Goal: Check status: Check status

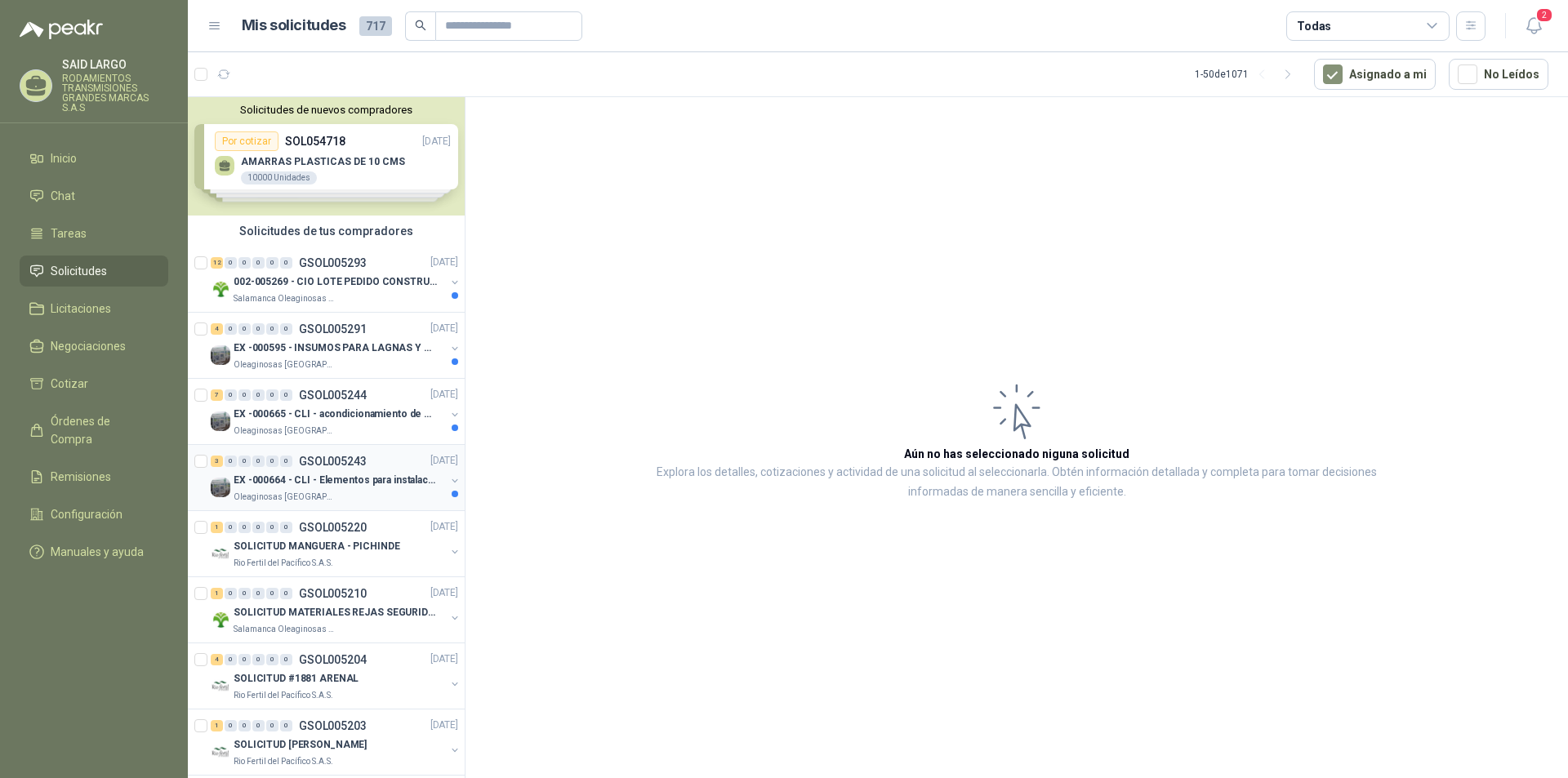
click at [448, 476] on button "button" at bounding box center [455, 482] width 13 height 13
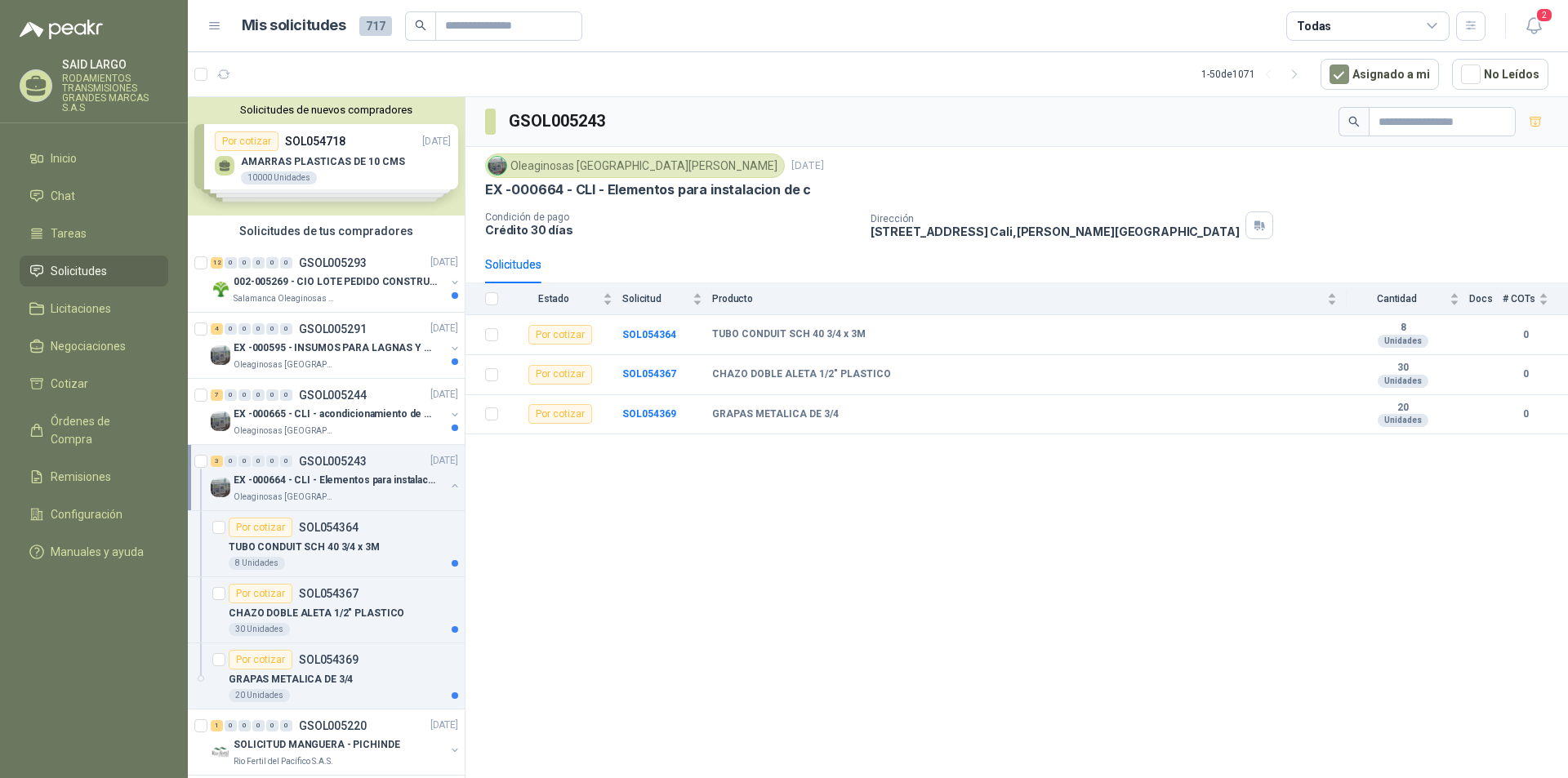
click at [445, 476] on div "EX -000664 - CLI - Elementos para instalacion de c Oleaginosas [GEOGRAPHIC_DATA…" at bounding box center [336, 487] width 251 height 32
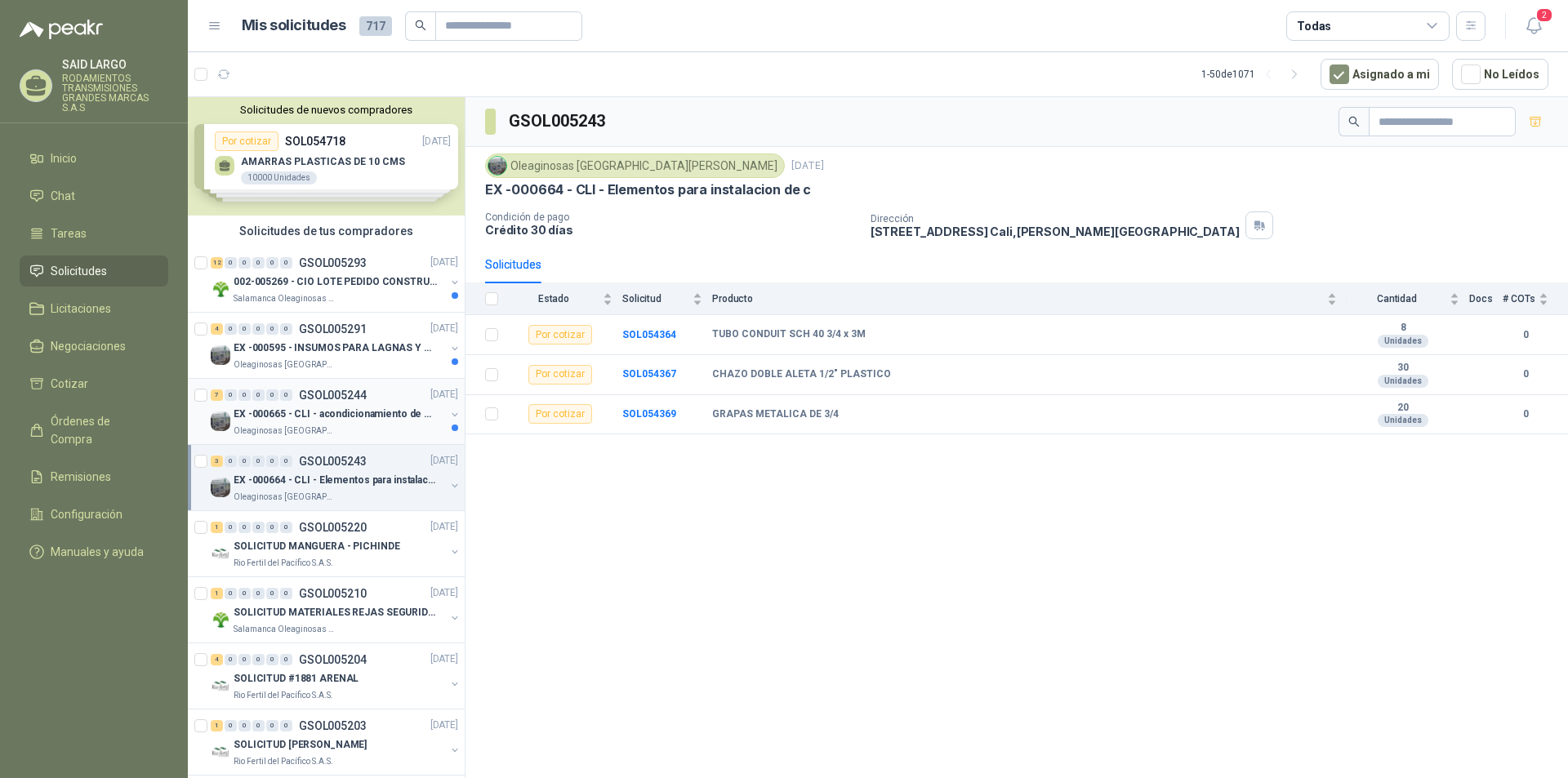
click at [448, 409] on button "button" at bounding box center [455, 415] width 13 height 13
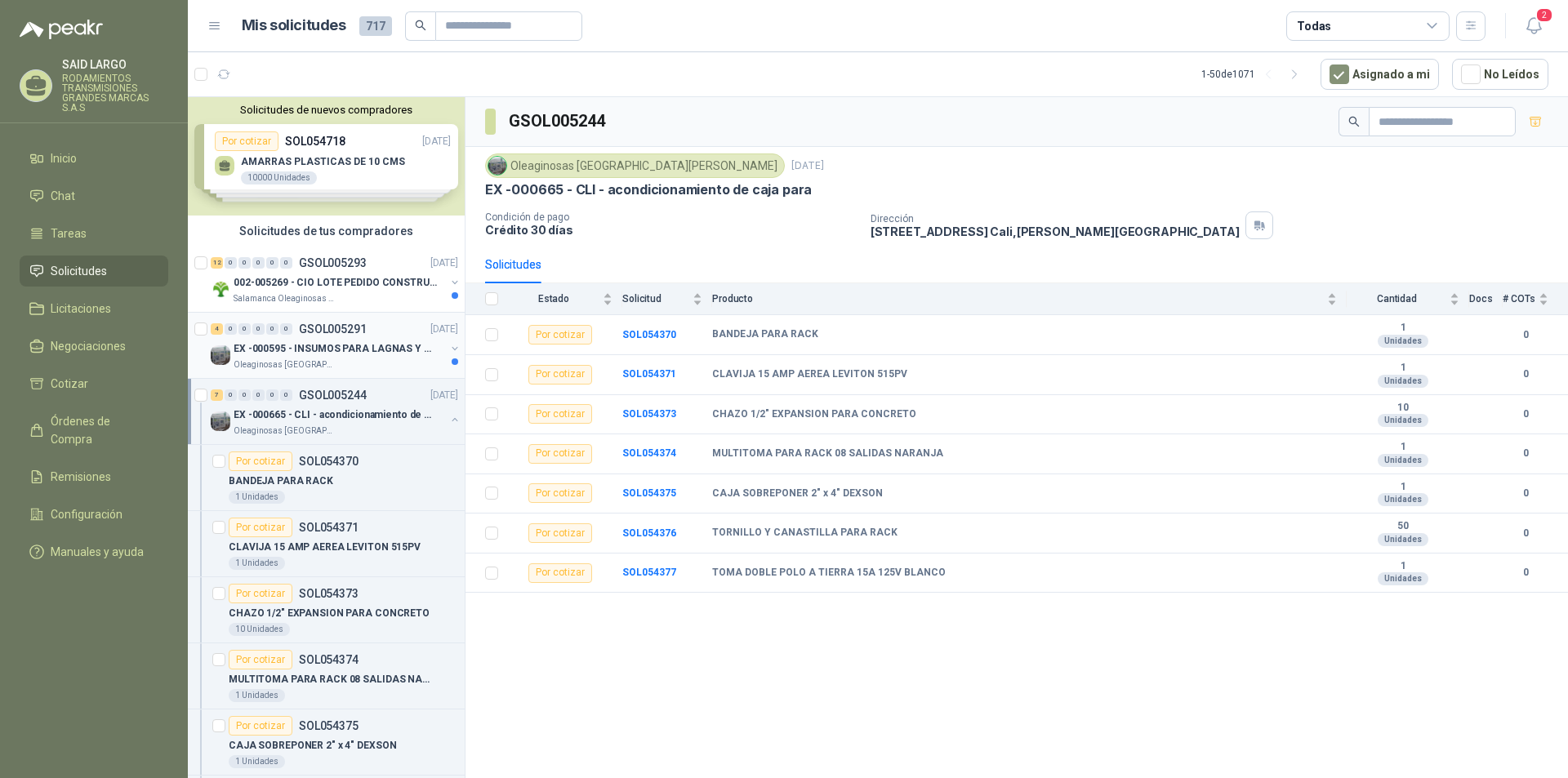
click at [448, 345] on button "button" at bounding box center [455, 349] width 13 height 13
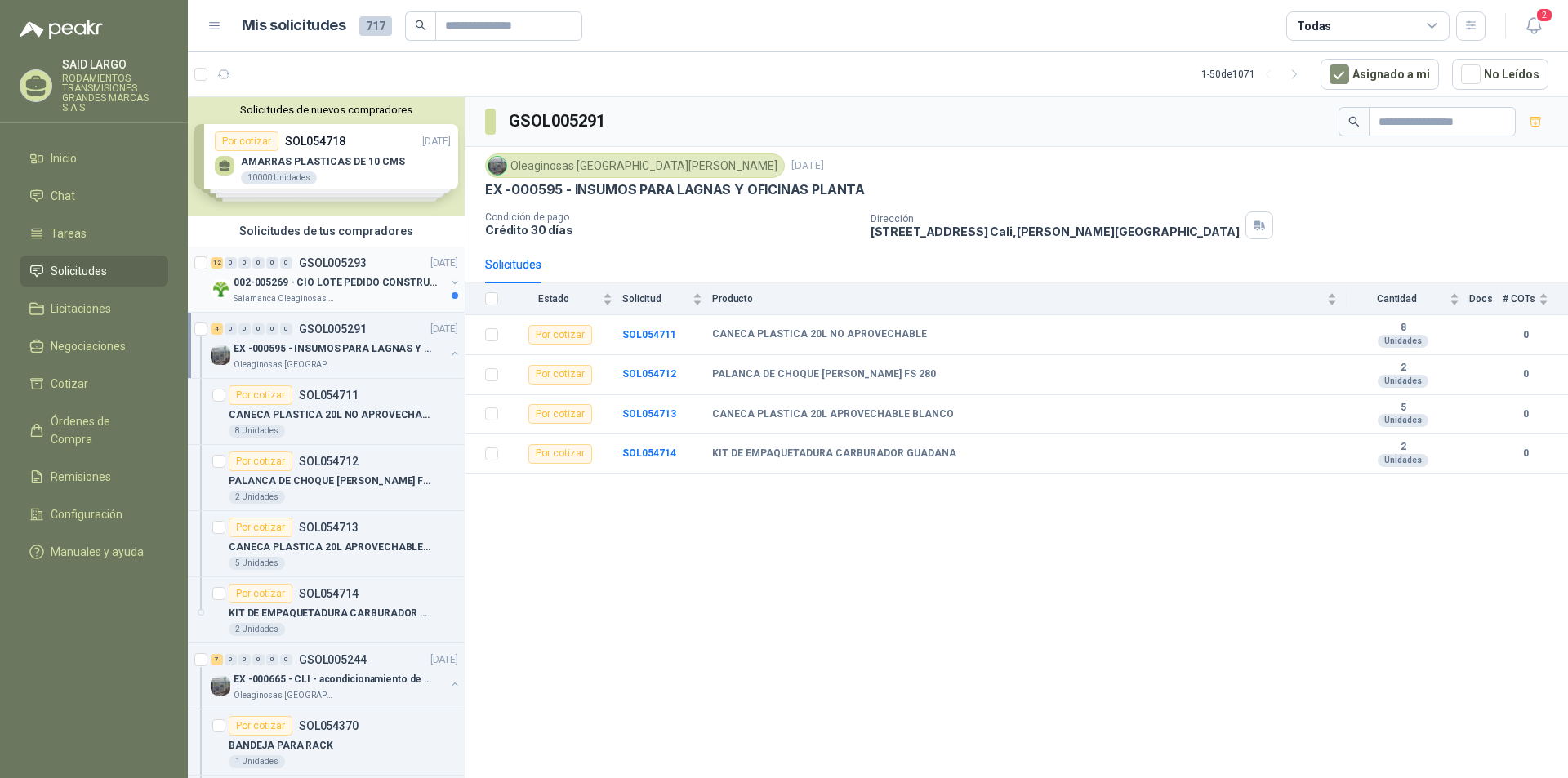
click at [448, 279] on button "button" at bounding box center [455, 282] width 13 height 13
